Goal: Information Seeking & Learning: Learn about a topic

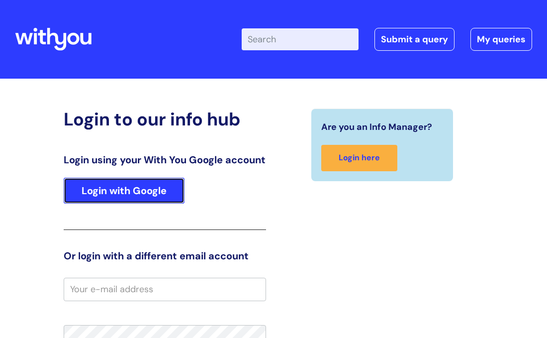
click at [137, 199] on link "Login with Google" at bounding box center [124, 191] width 121 height 26
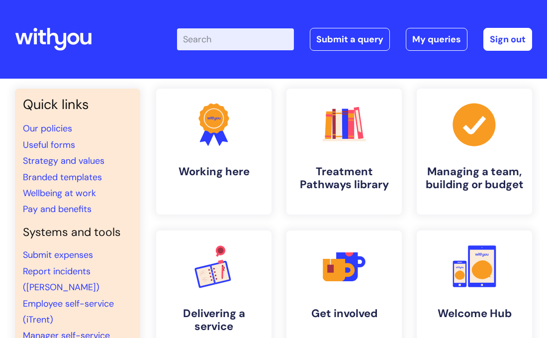
click at [231, 45] on input "Enter your search term here..." at bounding box center [235, 39] width 117 height 22
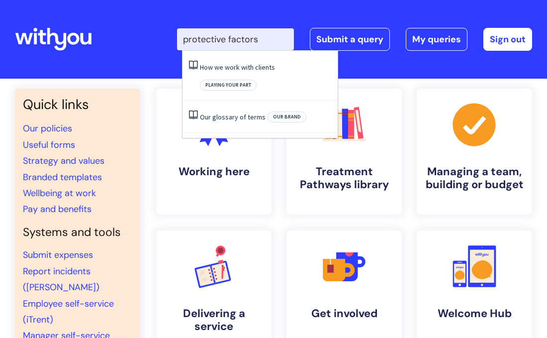
type input "protective factors"
click button "Search" at bounding box center [0, 0] width 0 height 0
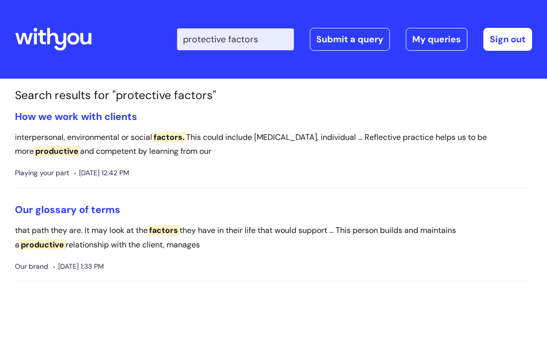
click at [79, 41] on icon at bounding box center [53, 39] width 77 height 24
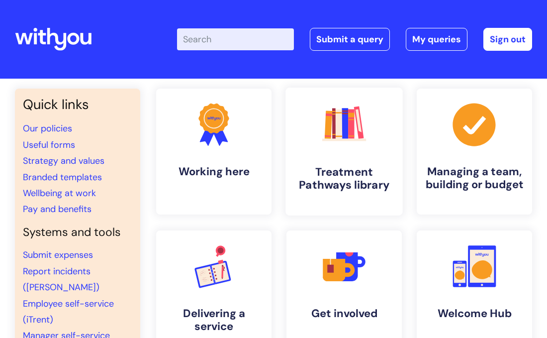
click at [329, 153] on link ".cls-1{fill:#f89b22;}.cls-1,.cls-2,.cls-3,.cls-4,.cls-5,.cls-6,.cls-7{stroke-wi…" at bounding box center [344, 152] width 117 height 128
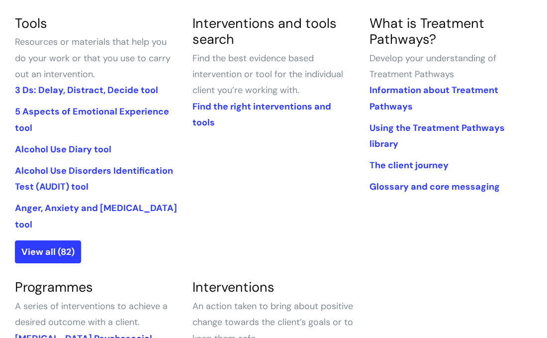
scroll to position [252, 0]
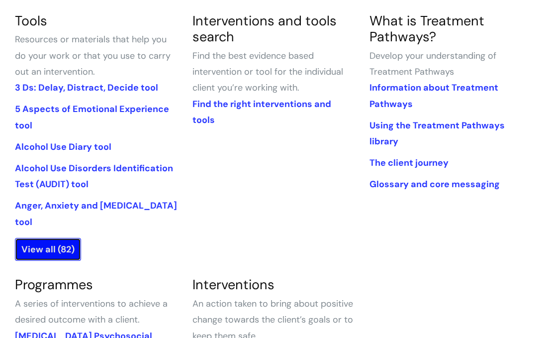
click at [67, 238] on link "View all (82)" at bounding box center [48, 249] width 66 height 23
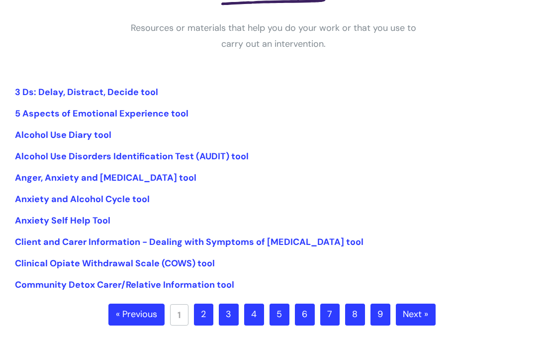
scroll to position [182, 0]
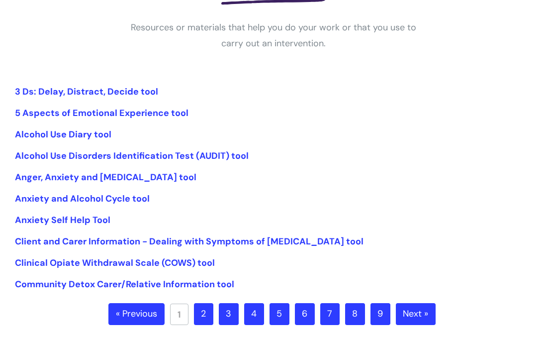
click at [206, 313] on link "2" at bounding box center [203, 314] width 19 height 22
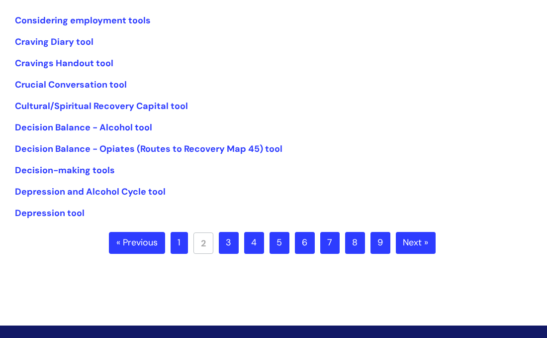
scroll to position [254, 0]
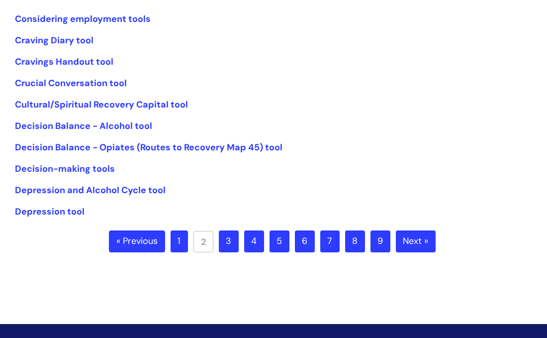
click at [228, 245] on link "3" at bounding box center [229, 241] width 20 height 22
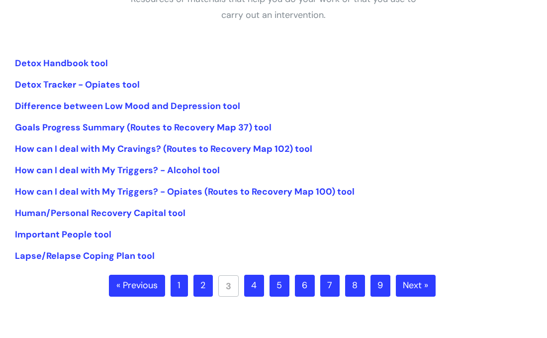
scroll to position [211, 0]
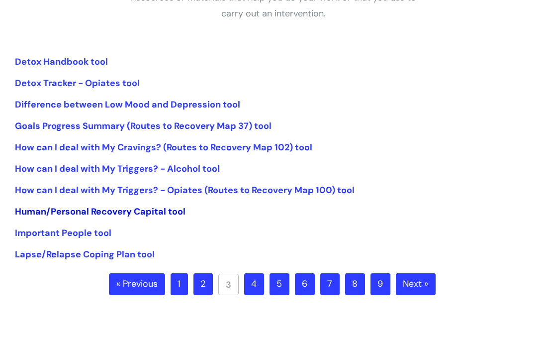
click at [155, 214] on link "Human/Personal Recovery Capital tool" at bounding box center [100, 211] width 171 height 12
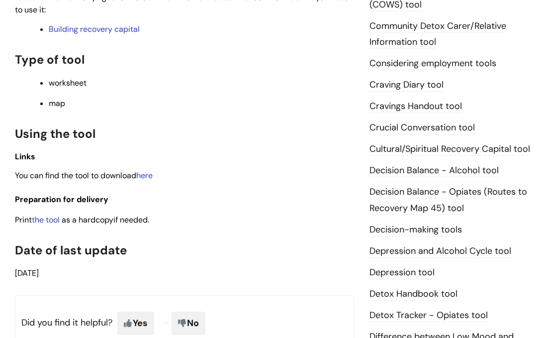
scroll to position [418, 0]
click at [149, 178] on link "here" at bounding box center [144, 175] width 16 height 10
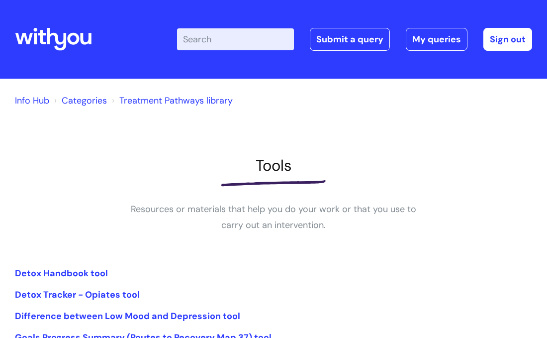
scroll to position [209, 0]
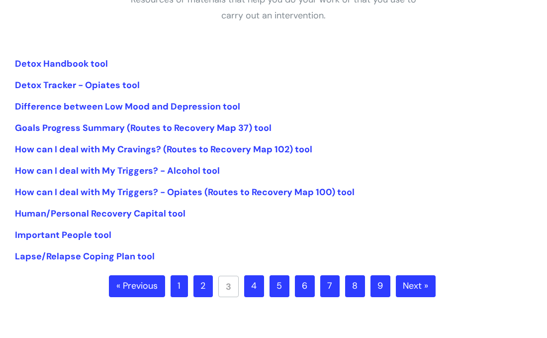
click at [251, 288] on link "4" at bounding box center [254, 286] width 20 height 22
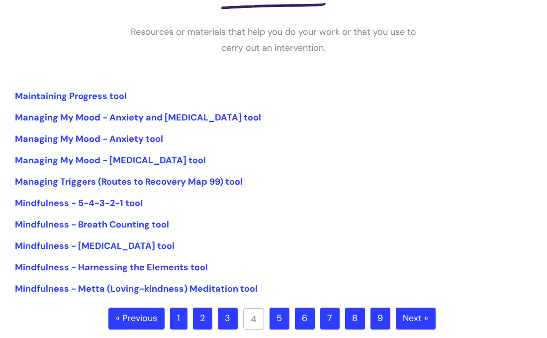
scroll to position [178, 0]
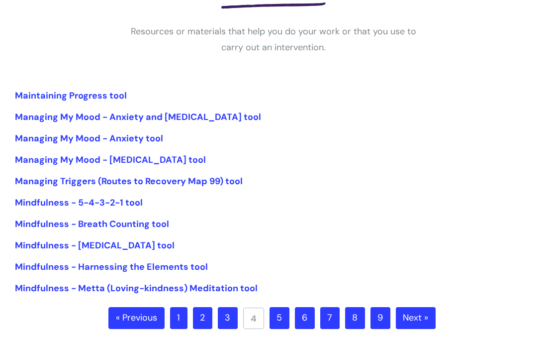
click at [281, 324] on link "5" at bounding box center [280, 318] width 20 height 22
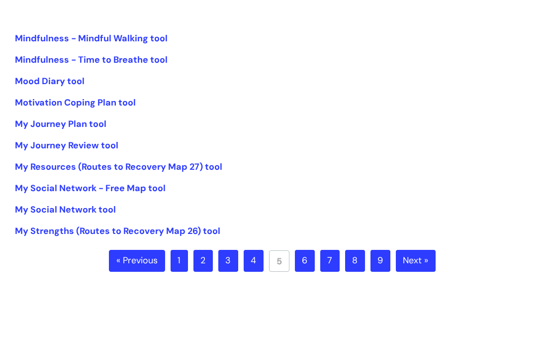
scroll to position [236, 0]
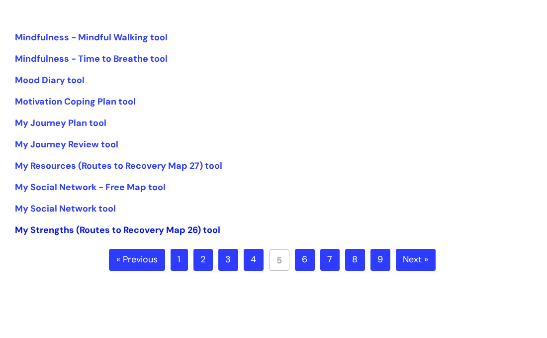
click at [116, 228] on link "My Strengths (Routes to Recovery Map 26) tool" at bounding box center [117, 230] width 205 height 12
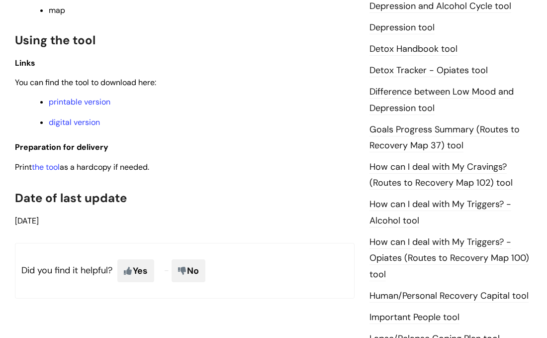
scroll to position [662, 0]
click at [50, 173] on link "the tool" at bounding box center [46, 167] width 28 height 10
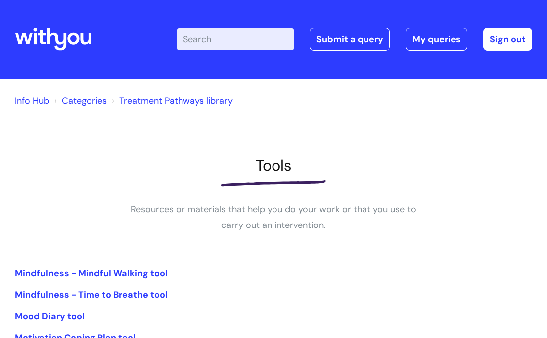
scroll to position [236, 0]
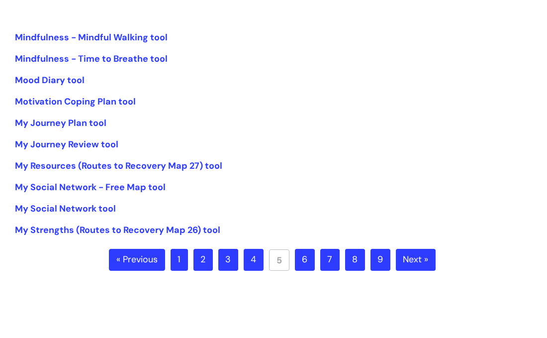
click at [305, 268] on link "6" at bounding box center [305, 260] width 20 height 22
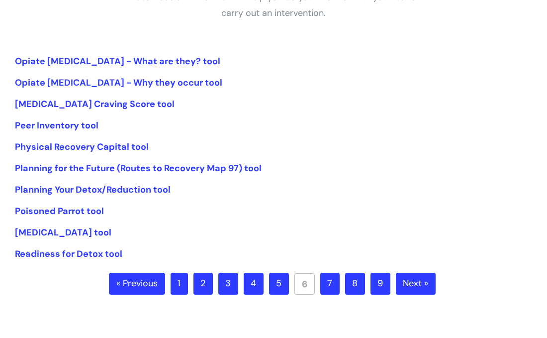
scroll to position [214, 0]
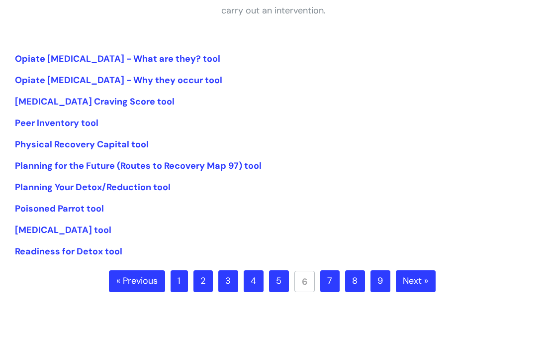
click at [329, 279] on link "7" at bounding box center [329, 281] width 19 height 22
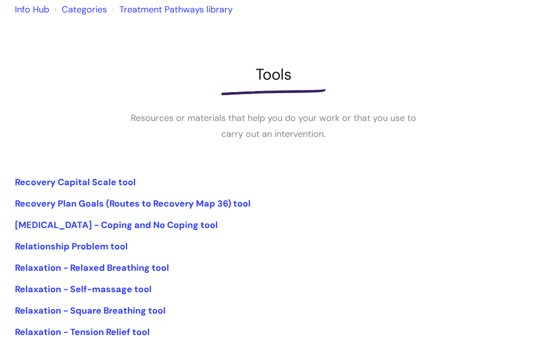
scroll to position [92, 0]
click at [87, 181] on link "Recovery Capital Scale tool" at bounding box center [75, 182] width 121 height 12
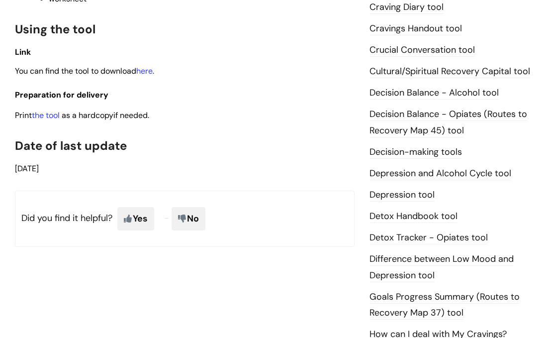
scroll to position [497, 0]
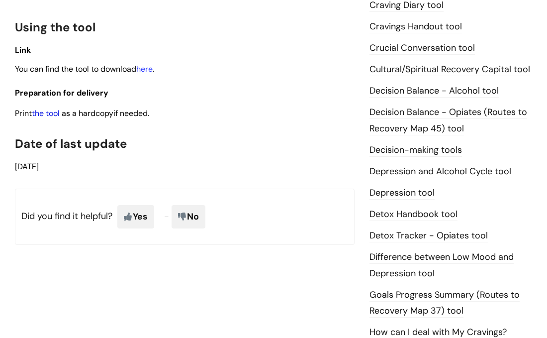
click at [40, 116] on link "the tool" at bounding box center [46, 113] width 28 height 10
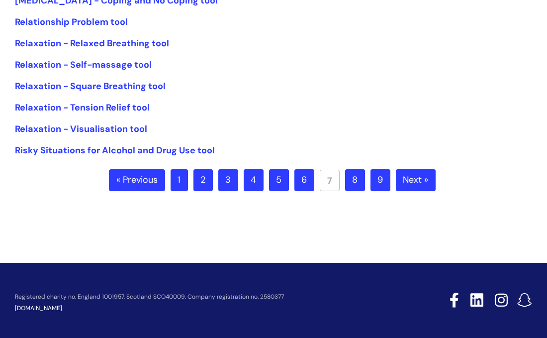
scroll to position [319, 0]
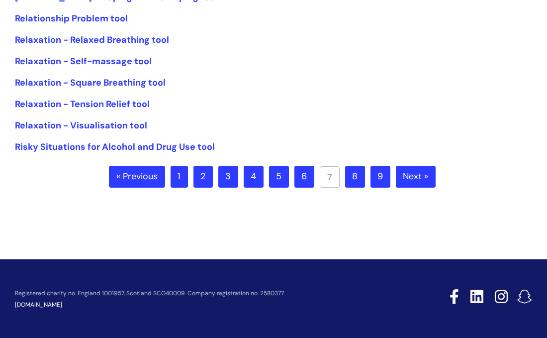
click at [352, 177] on link "8" at bounding box center [355, 177] width 20 height 22
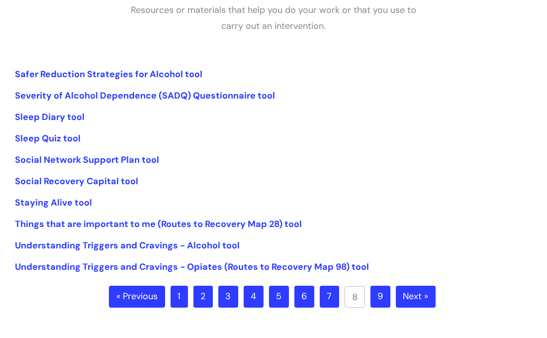
scroll to position [201, 0]
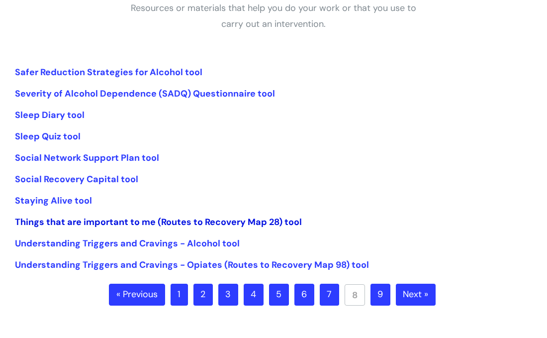
click at [87, 224] on link "Things that are important to me (Routes to Recovery Map 28) tool" at bounding box center [158, 222] width 287 height 12
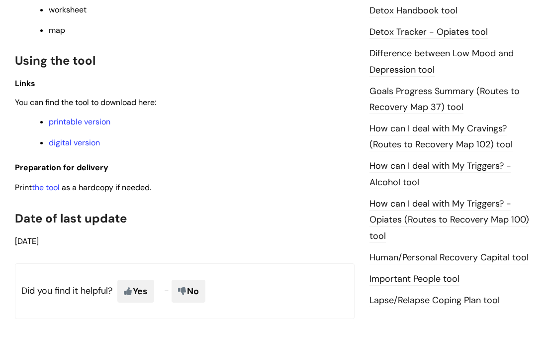
scroll to position [703, 0]
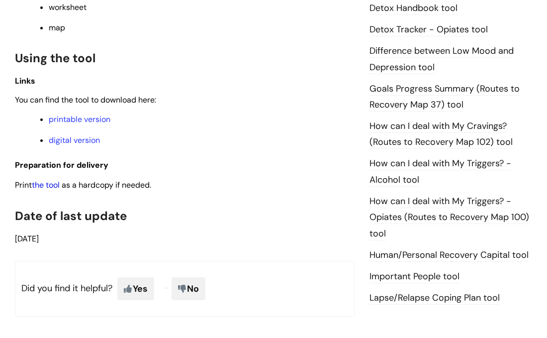
click at [48, 190] on link "the tool" at bounding box center [46, 185] width 28 height 10
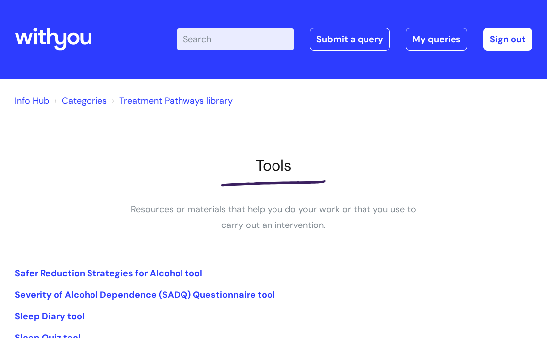
scroll to position [201, 0]
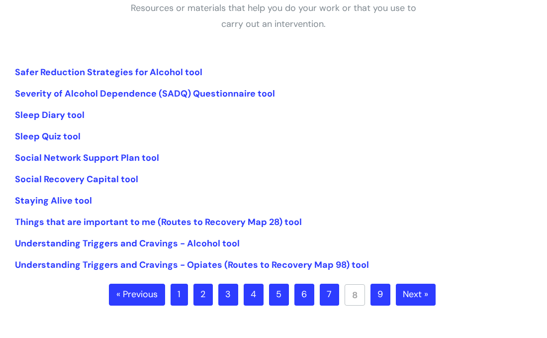
click at [385, 299] on link "9" at bounding box center [381, 295] width 20 height 22
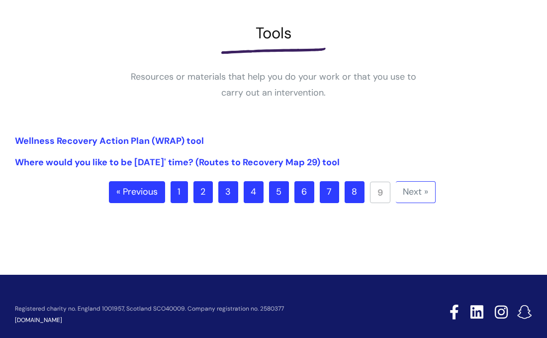
scroll to position [135, 0]
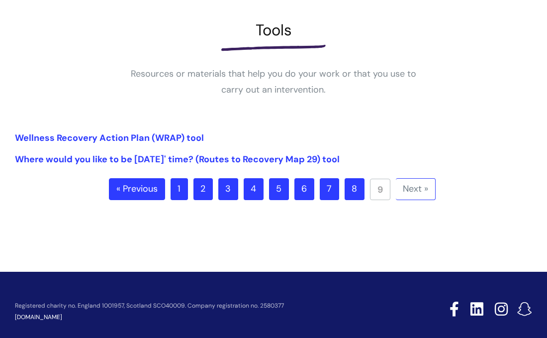
click at [350, 188] on link "8" at bounding box center [355, 189] width 20 height 22
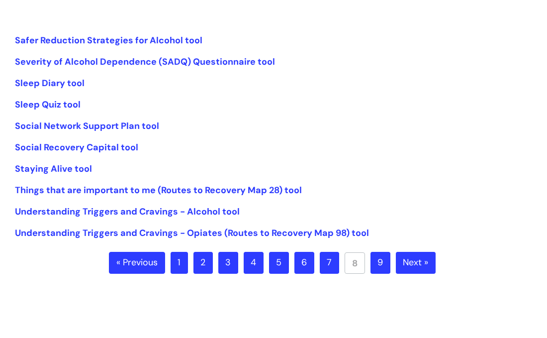
scroll to position [234, 0]
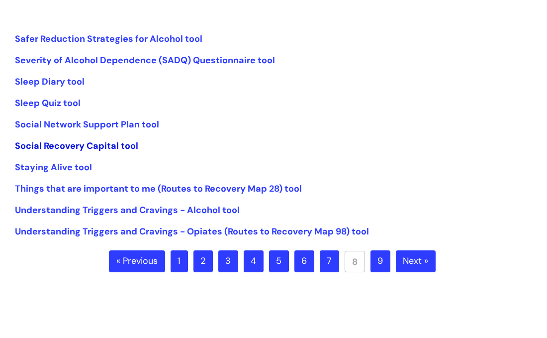
click at [122, 145] on link "Social Recovery Capital tool" at bounding box center [76, 146] width 123 height 12
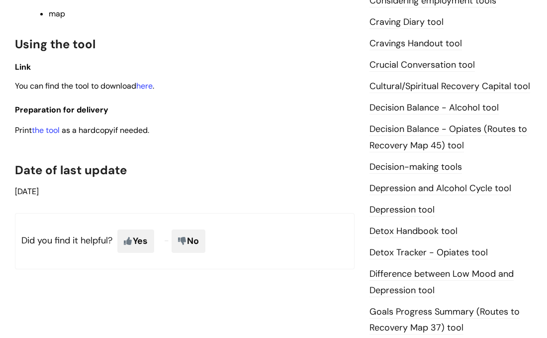
scroll to position [482, 0]
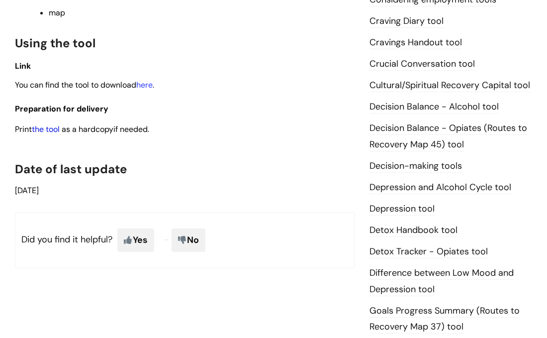
click at [58, 132] on link "the tool" at bounding box center [46, 129] width 28 height 10
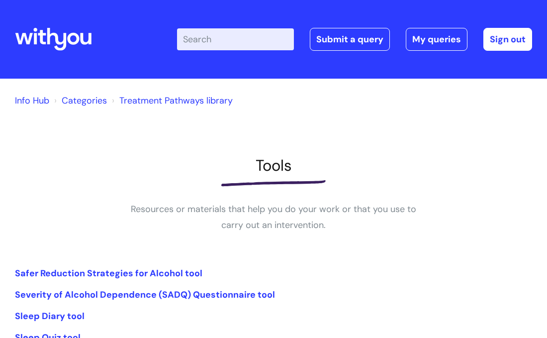
scroll to position [234, 0]
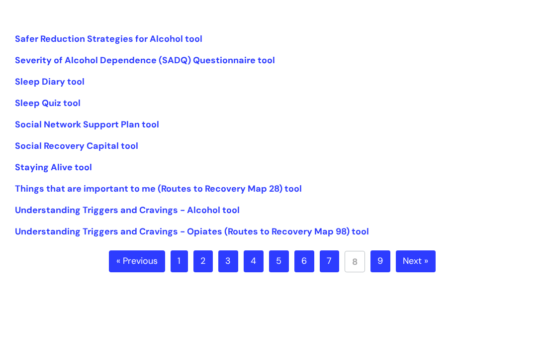
click at [327, 261] on link "7" at bounding box center [329, 261] width 19 height 22
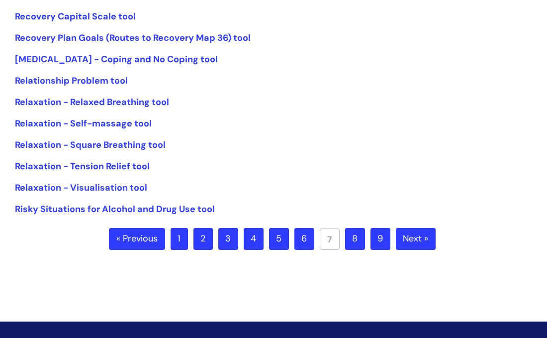
scroll to position [258, 0]
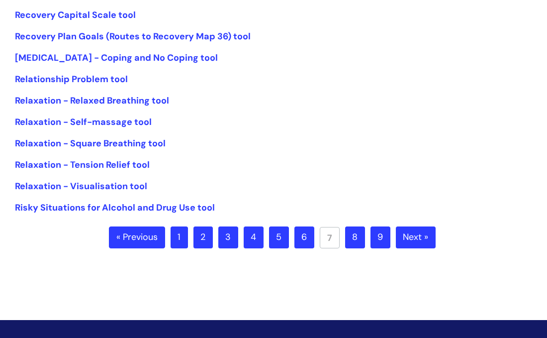
click at [303, 237] on link "6" at bounding box center [304, 237] width 20 height 22
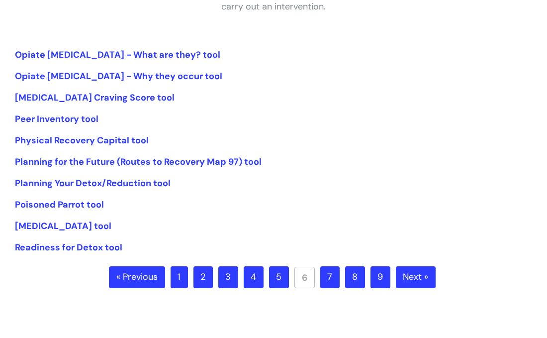
scroll to position [219, 0]
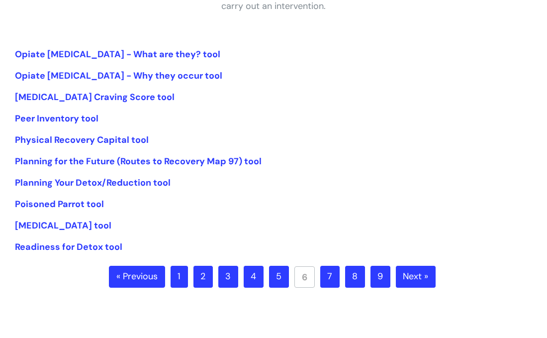
click at [275, 275] on link "5" at bounding box center [279, 277] width 20 height 22
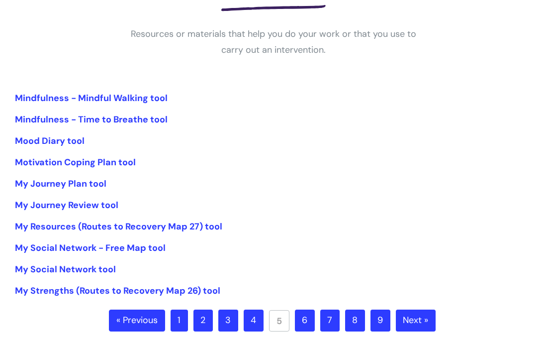
scroll to position [176, 0]
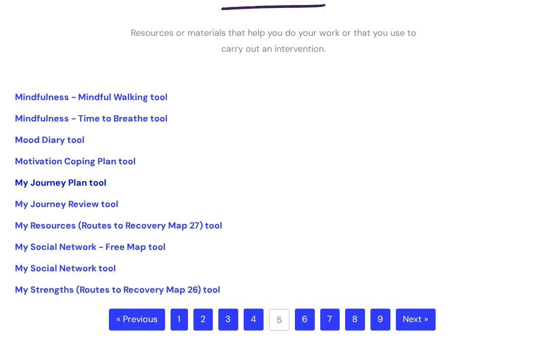
click at [84, 182] on link "My Journey Plan tool" at bounding box center [61, 183] width 92 height 12
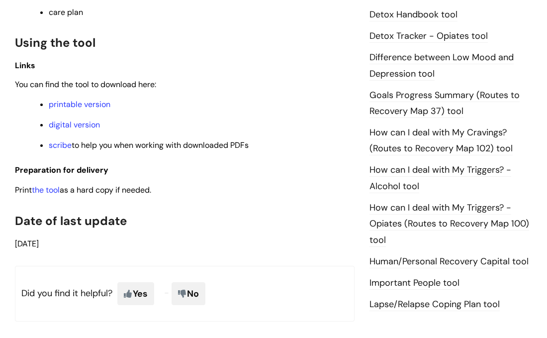
scroll to position [698, 0]
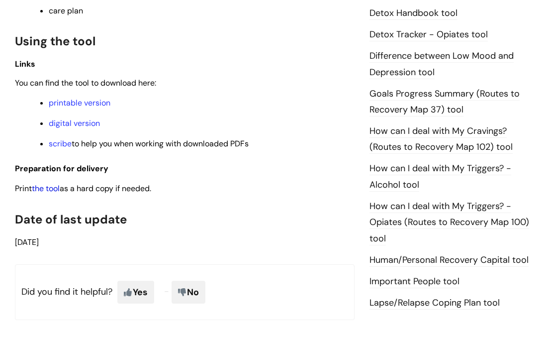
click at [55, 183] on link "the tool" at bounding box center [46, 188] width 28 height 10
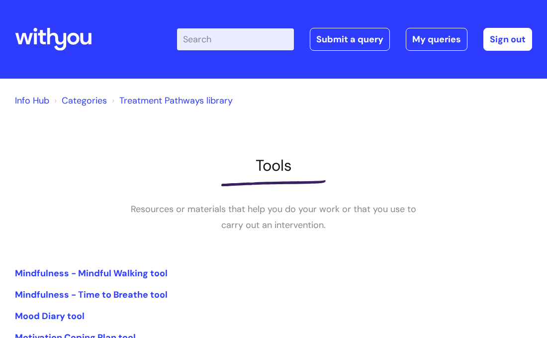
scroll to position [176, 0]
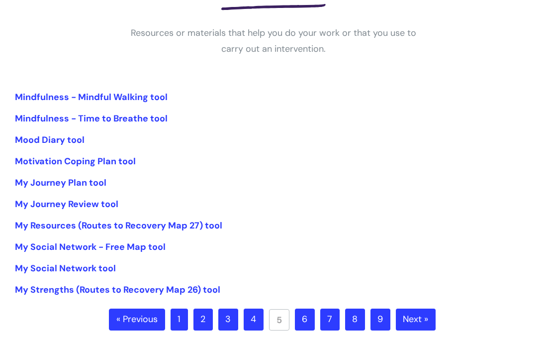
click at [252, 320] on link "4" at bounding box center [254, 319] width 20 height 22
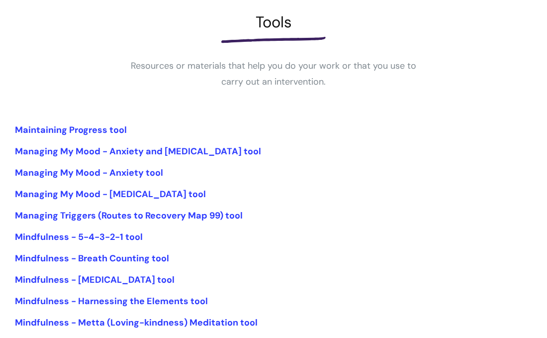
scroll to position [144, 0]
